Goal: Transaction & Acquisition: Obtain resource

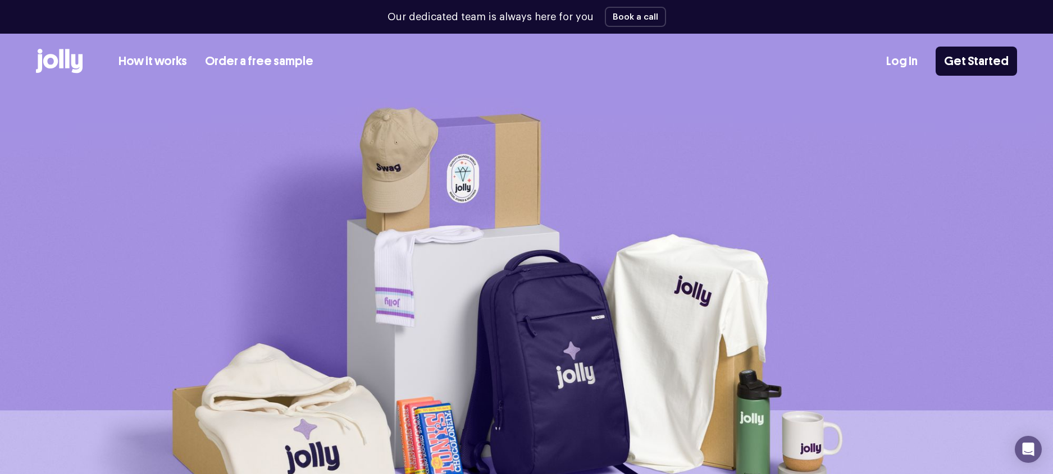
click at [164, 60] on link "How it works" at bounding box center [152, 61] width 68 height 19
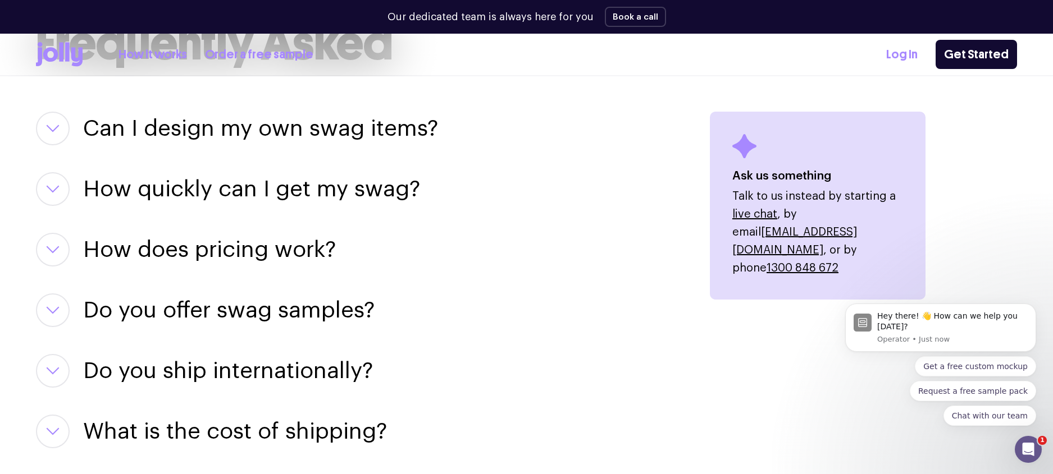
scroll to position [1383, 0]
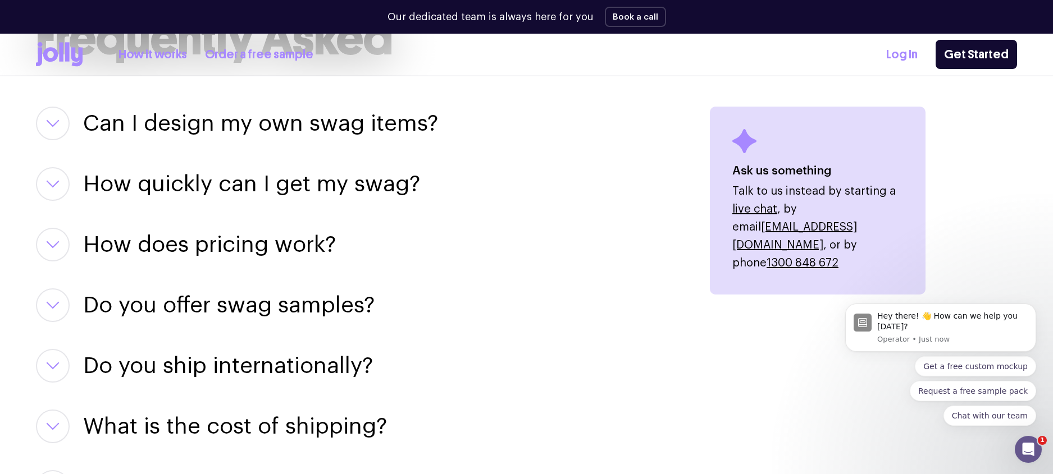
click at [260, 125] on h3 "Can I design my own swag items?" at bounding box center [260, 124] width 355 height 34
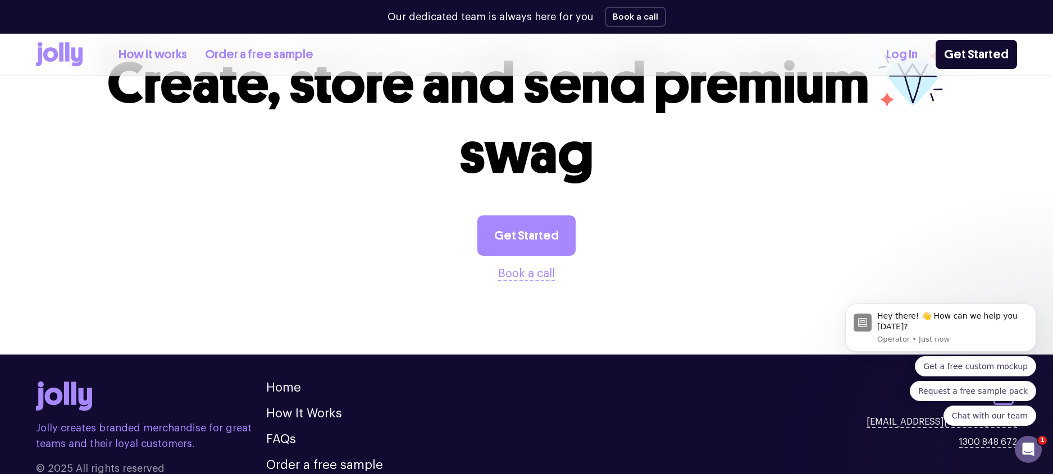
scroll to position [2226, 0]
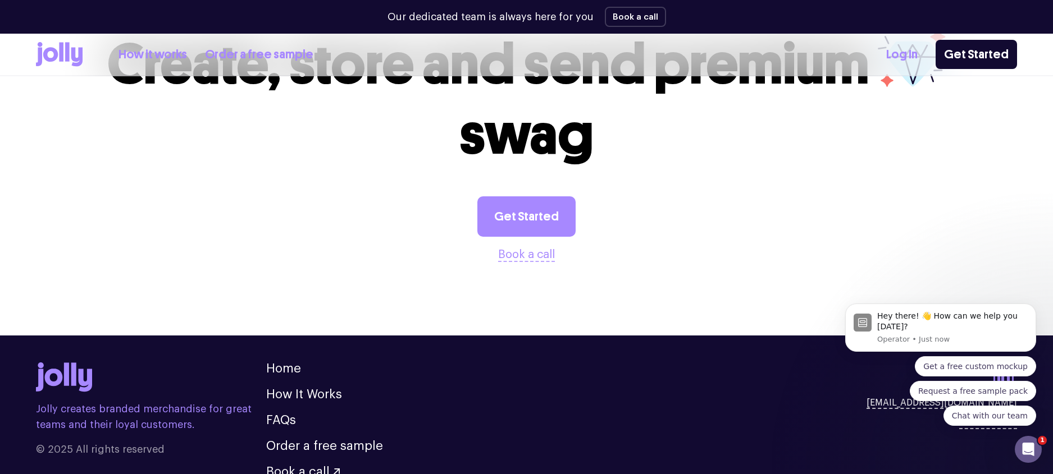
click at [271, 55] on link "Order a free sample" at bounding box center [259, 54] width 108 height 19
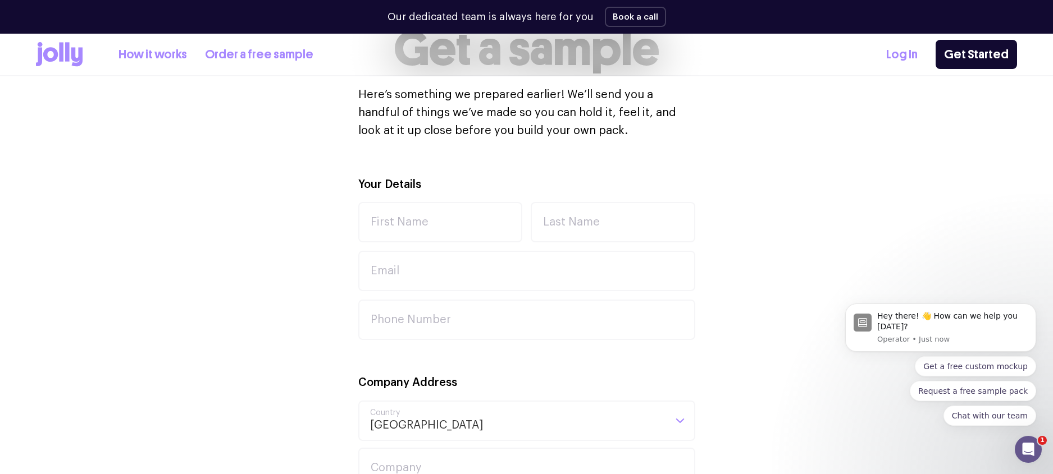
scroll to position [309, 0]
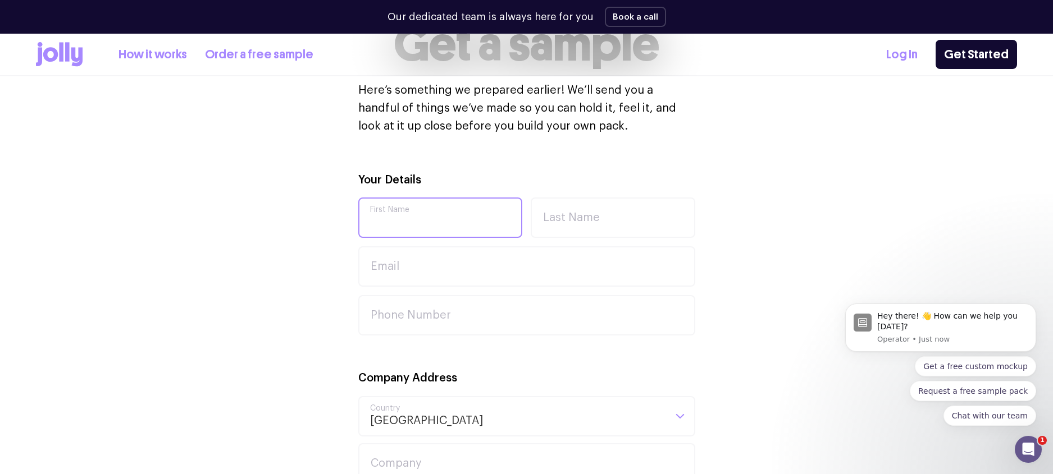
click at [417, 216] on input "First Name" at bounding box center [440, 218] width 164 height 40
type input "[PERSON_NAME]"
type input "[PERSON_NAME][EMAIL_ADDRESS][DOMAIN_NAME]"
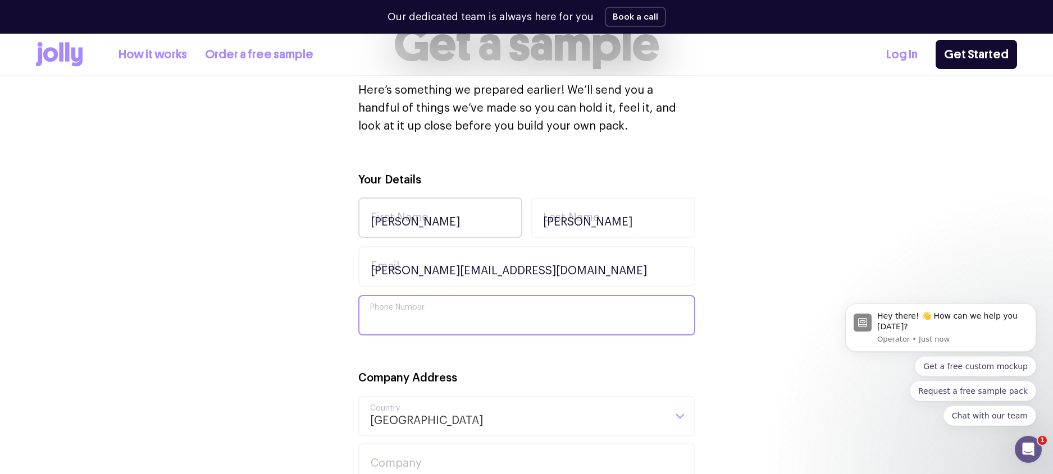
type input "0488334233"
type input "69645533642"
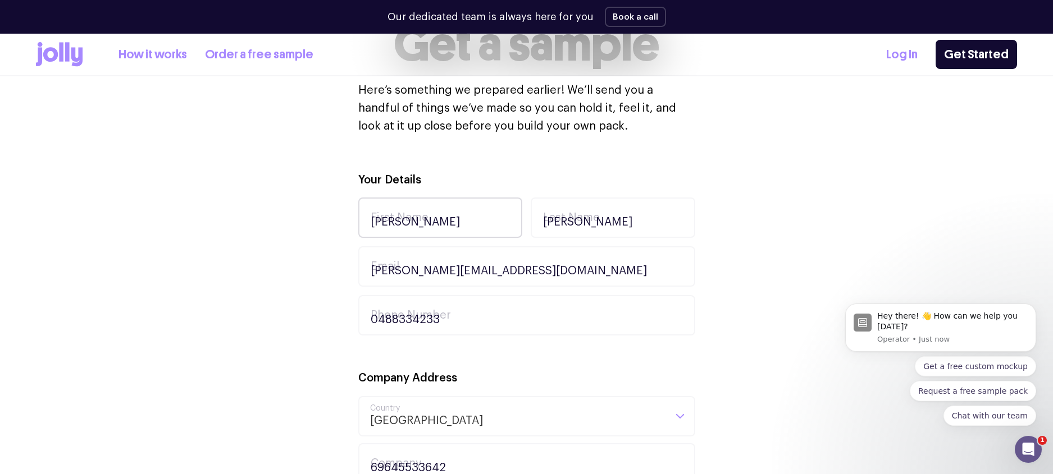
type input "31 Deep Water Circuit"
type input "Pelican Waters"
type input "4551"
drag, startPoint x: 421, startPoint y: 229, endPoint x: 370, endPoint y: 223, distance: 51.4
click at [370, 223] on input "[PERSON_NAME]" at bounding box center [440, 218] width 164 height 40
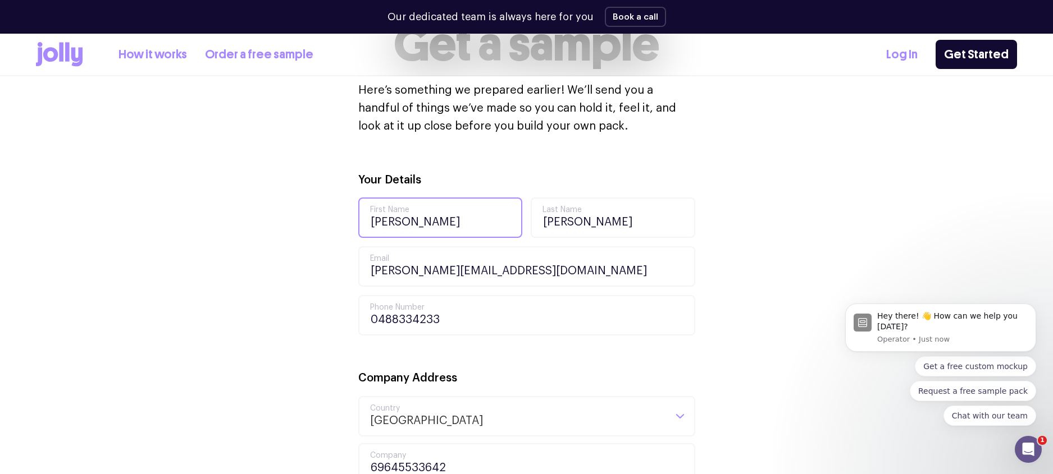
type input "[PERSON_NAME]"
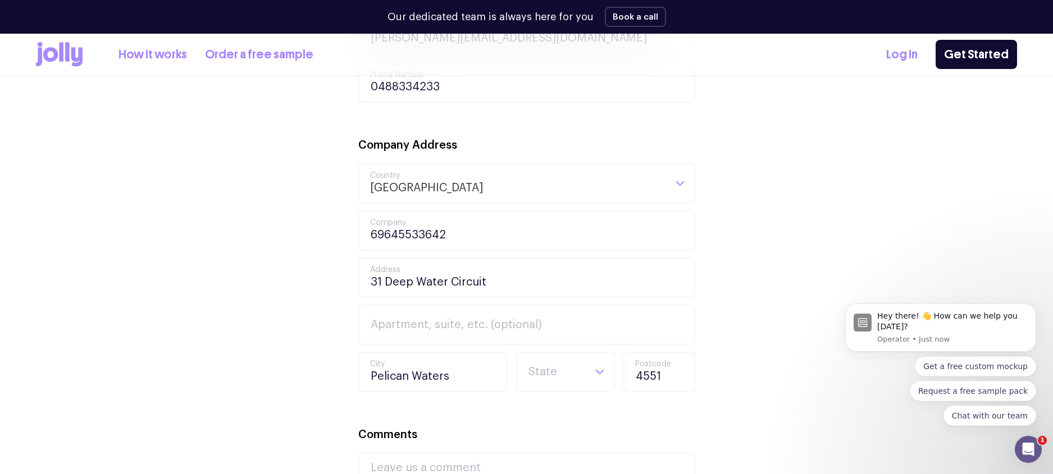
scroll to position [605, 0]
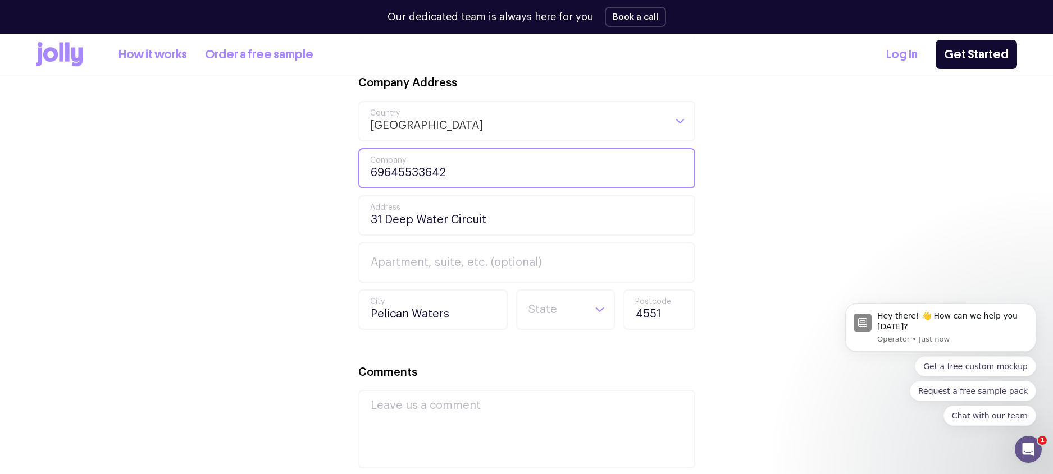
click at [470, 171] on input "69645533642" at bounding box center [526, 168] width 337 height 40
drag, startPoint x: 471, startPoint y: 171, endPoint x: 366, endPoint y: 169, distance: 105.0
click at [366, 169] on input "69645533642" at bounding box center [526, 168] width 337 height 40
click at [302, 237] on div "Your Details [PERSON_NAME] First Name [PERSON_NAME] Last Name [PERSON_NAME][EMA…" at bounding box center [526, 243] width 981 height 734
click at [555, 311] on input "Search for option" at bounding box center [555, 310] width 57 height 38
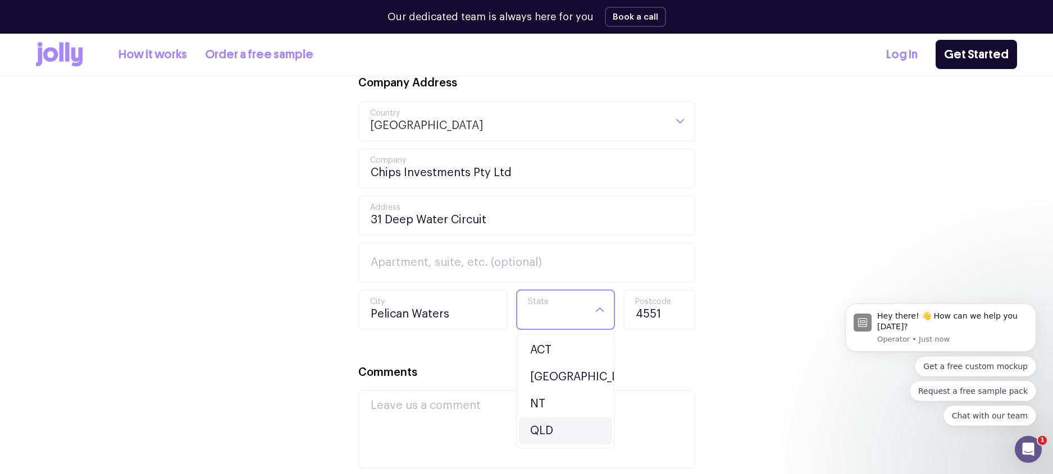
click at [548, 425] on li "QLD" at bounding box center [565, 431] width 93 height 27
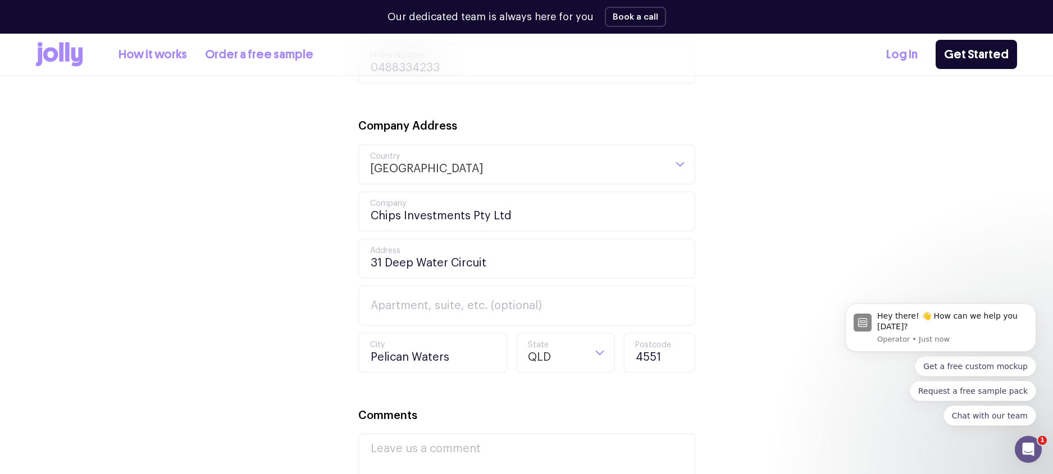
scroll to position [530, 0]
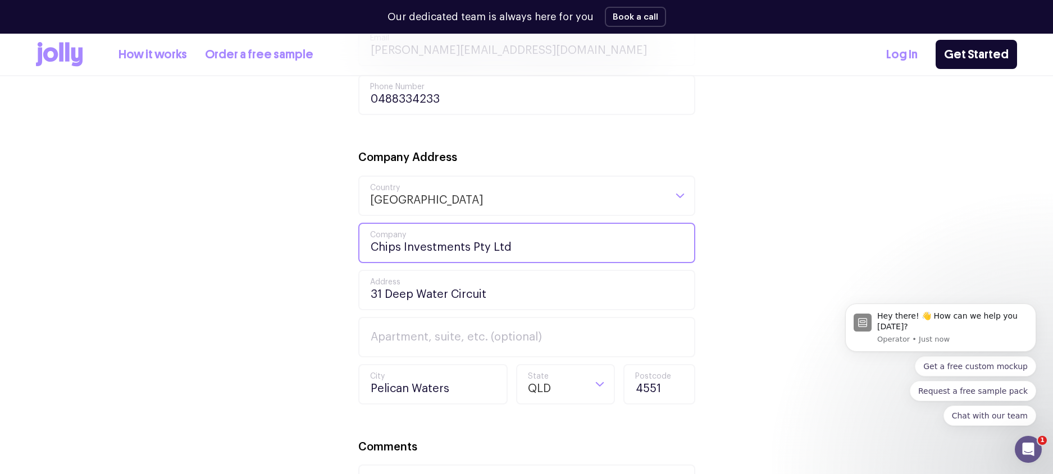
click at [520, 241] on input "Chips Investments Pty Ltd" at bounding box center [526, 243] width 337 height 40
drag, startPoint x: 490, startPoint y: 245, endPoint x: 364, endPoint y: 242, distance: 125.8
click at [364, 242] on input "Chips Investments Pty Ltd" at bounding box center [526, 243] width 337 height 40
type input "Why'd You Think You Could Do That?"
click at [283, 255] on div "Your Details [PERSON_NAME] First Name [PERSON_NAME] Last Name [PERSON_NAME][EMA…" at bounding box center [526, 318] width 981 height 734
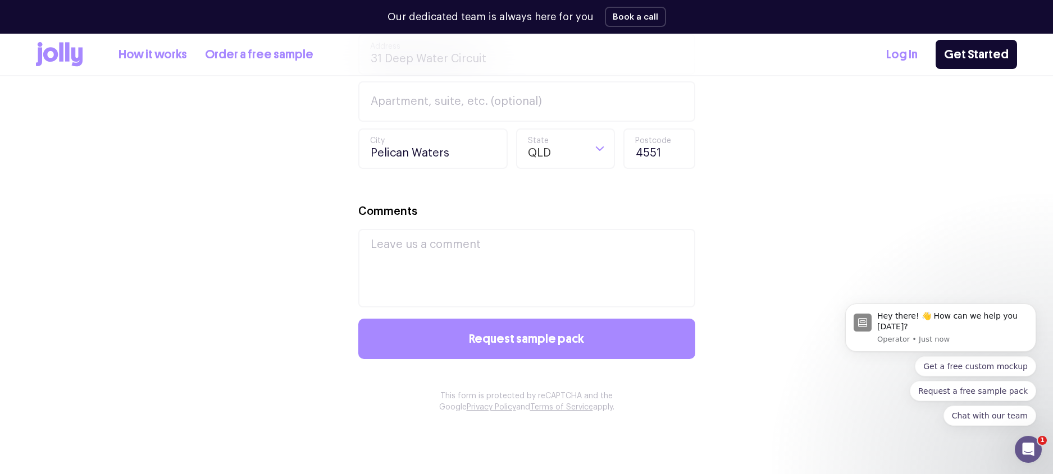
scroll to position [774, 0]
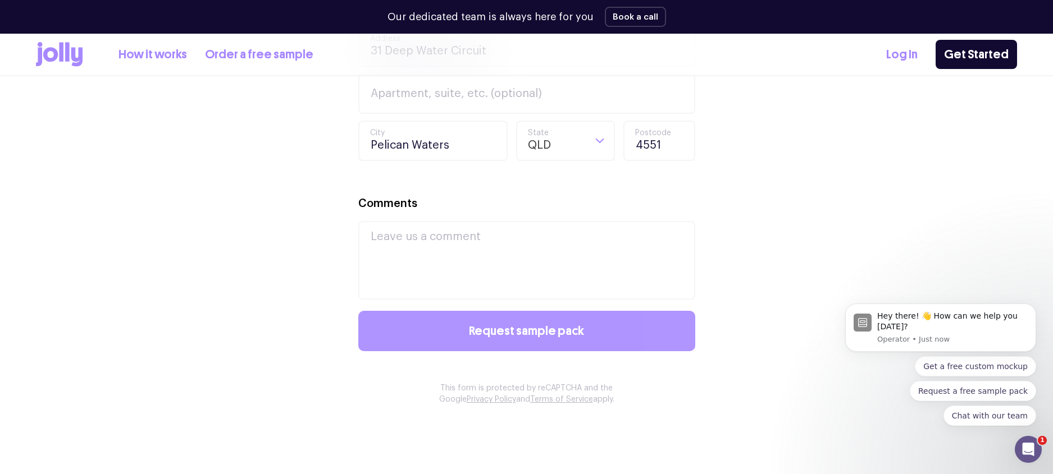
click at [537, 335] on span "Request sample pack" at bounding box center [526, 331] width 115 height 12
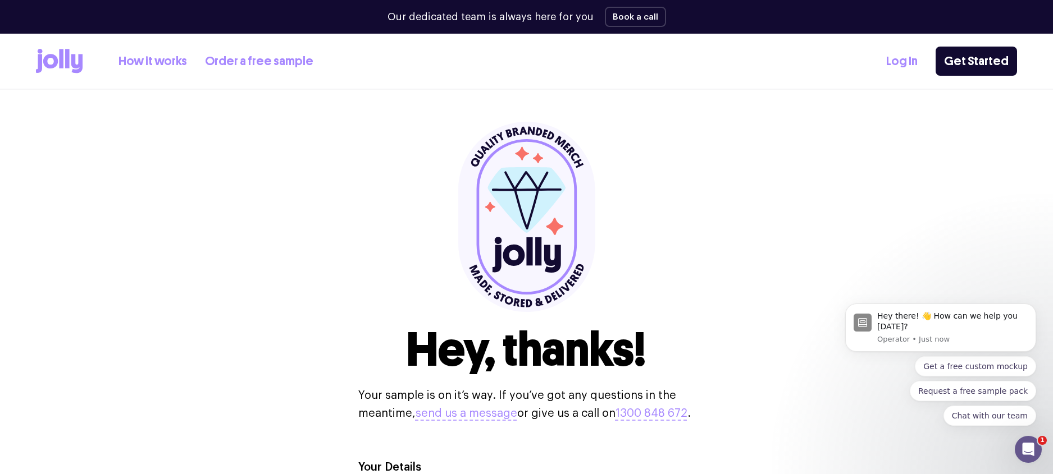
scroll to position [0, 0]
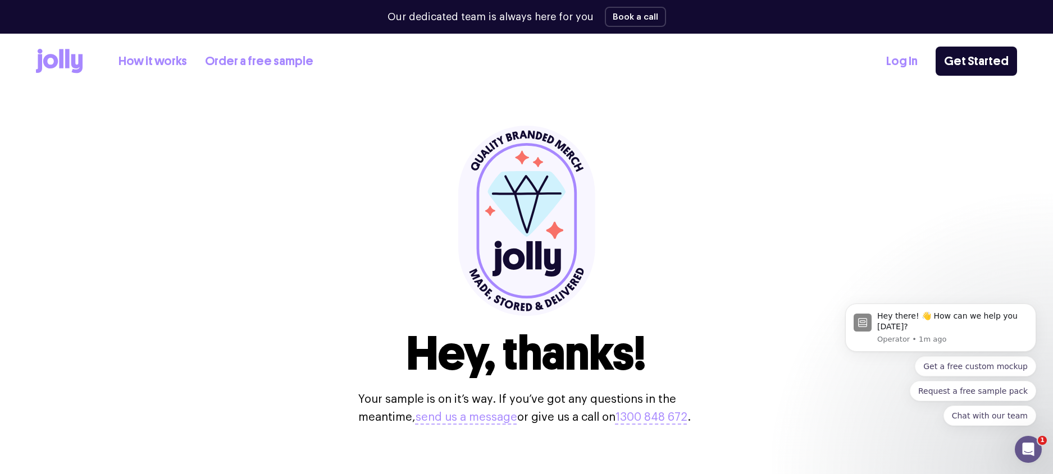
click at [75, 61] on icon at bounding box center [76, 63] width 11 height 19
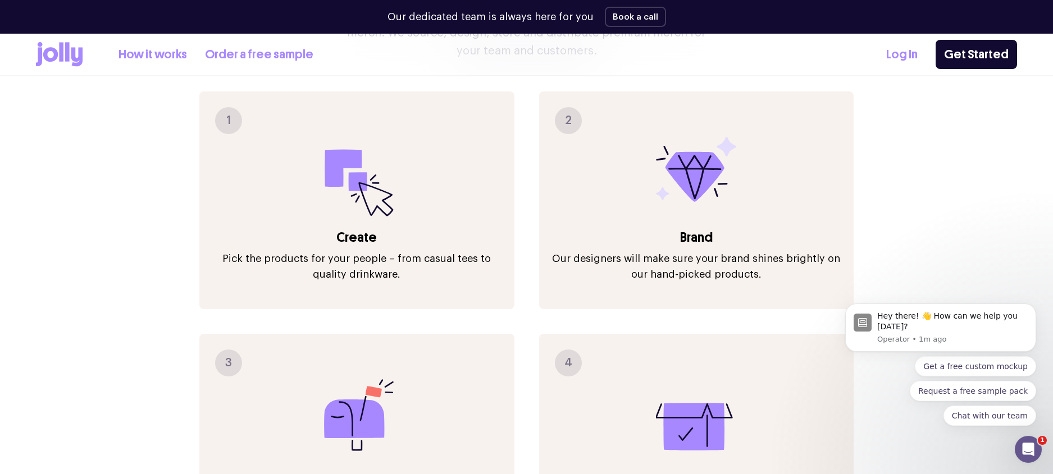
scroll to position [1348, 0]
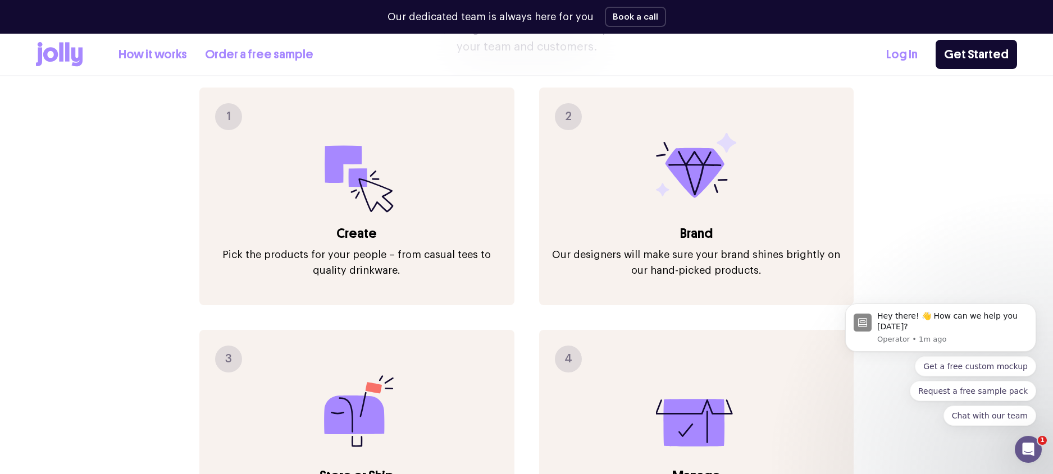
click at [351, 225] on h3 "Create" at bounding box center [357, 234] width 292 height 18
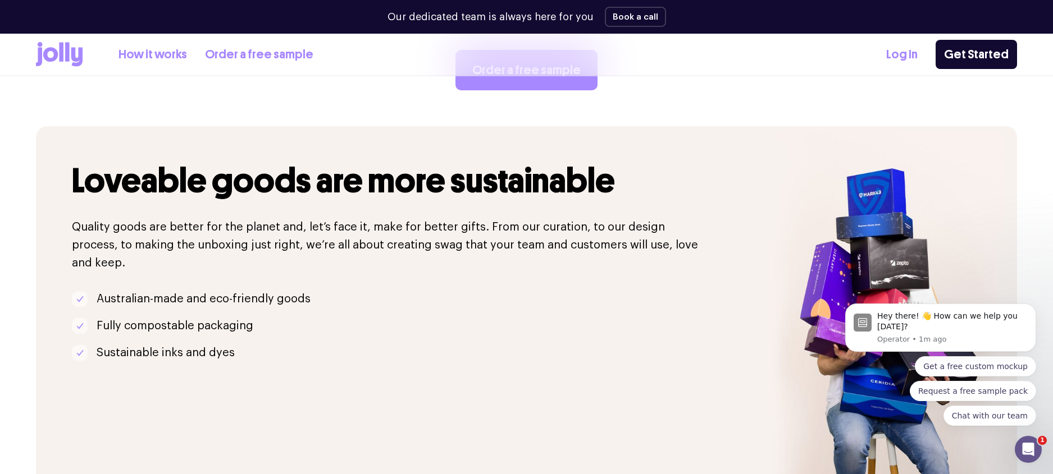
scroll to position [2286, 0]
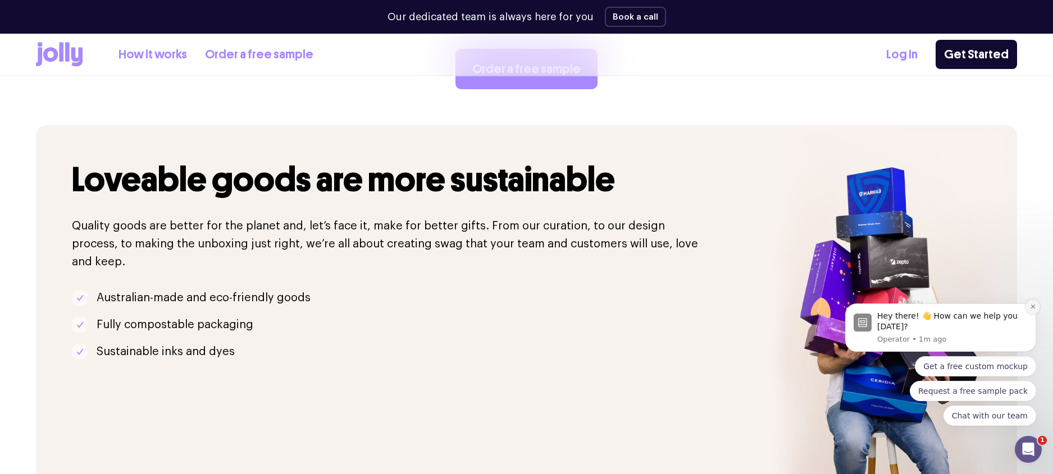
click at [1032, 307] on icon "Dismiss notification" at bounding box center [1032, 307] width 4 height 4
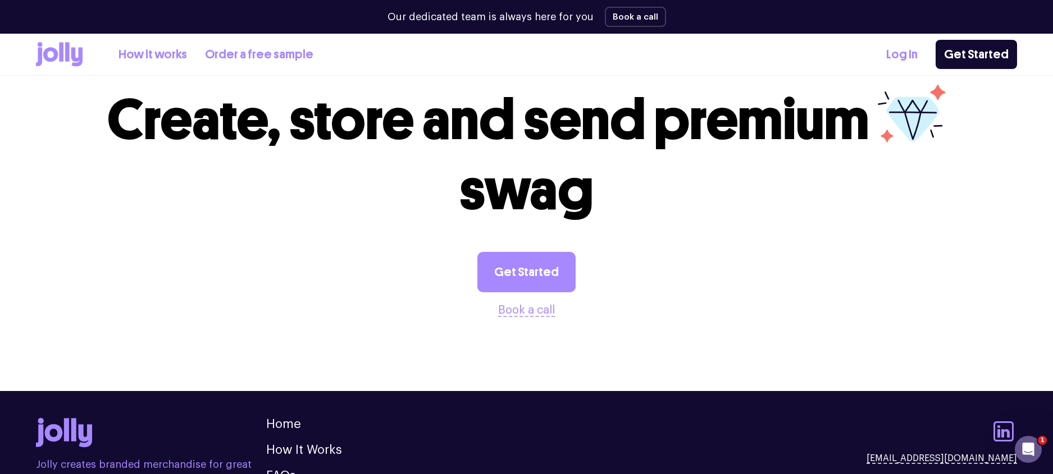
scroll to position [3155, 0]
